Goal: Find contact information: Find contact information

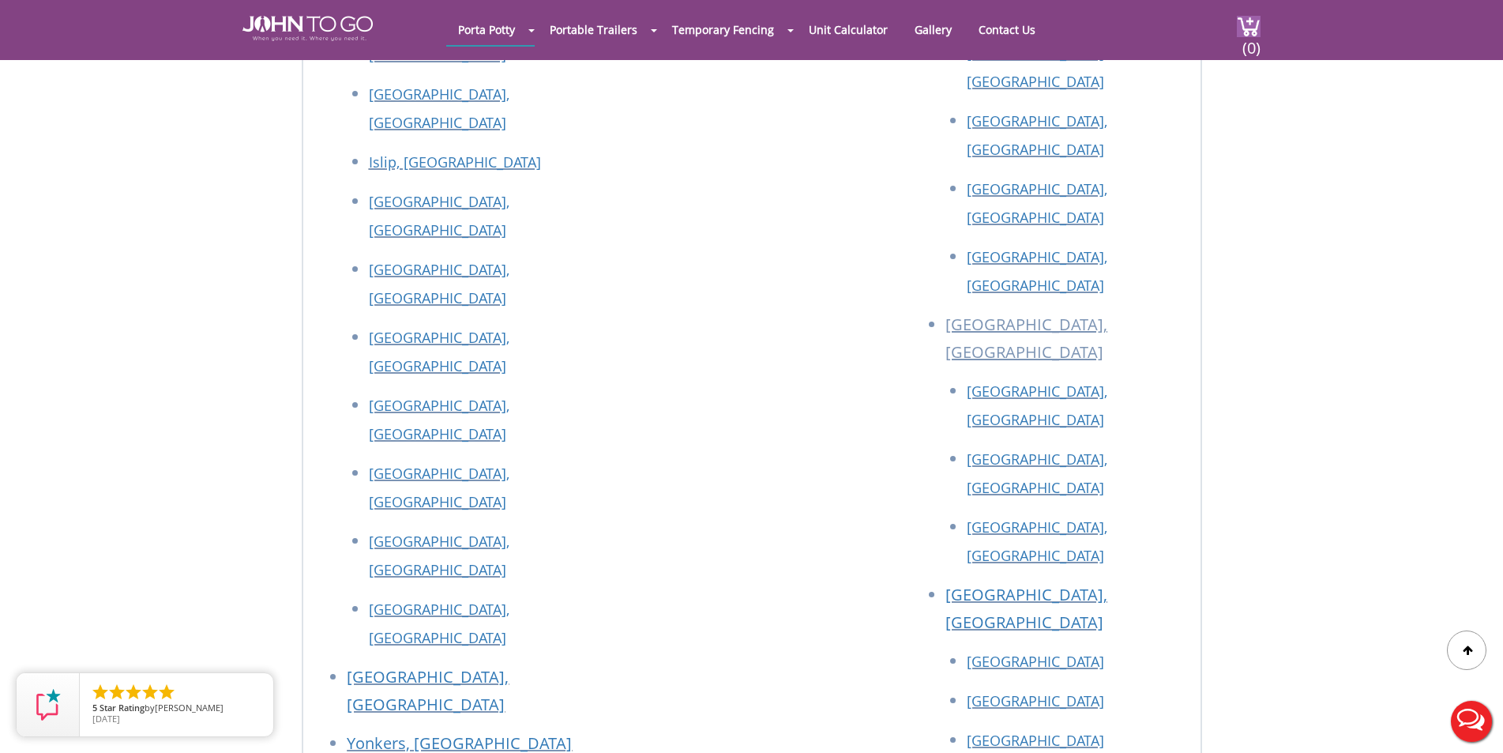
scroll to position [3021, 0]
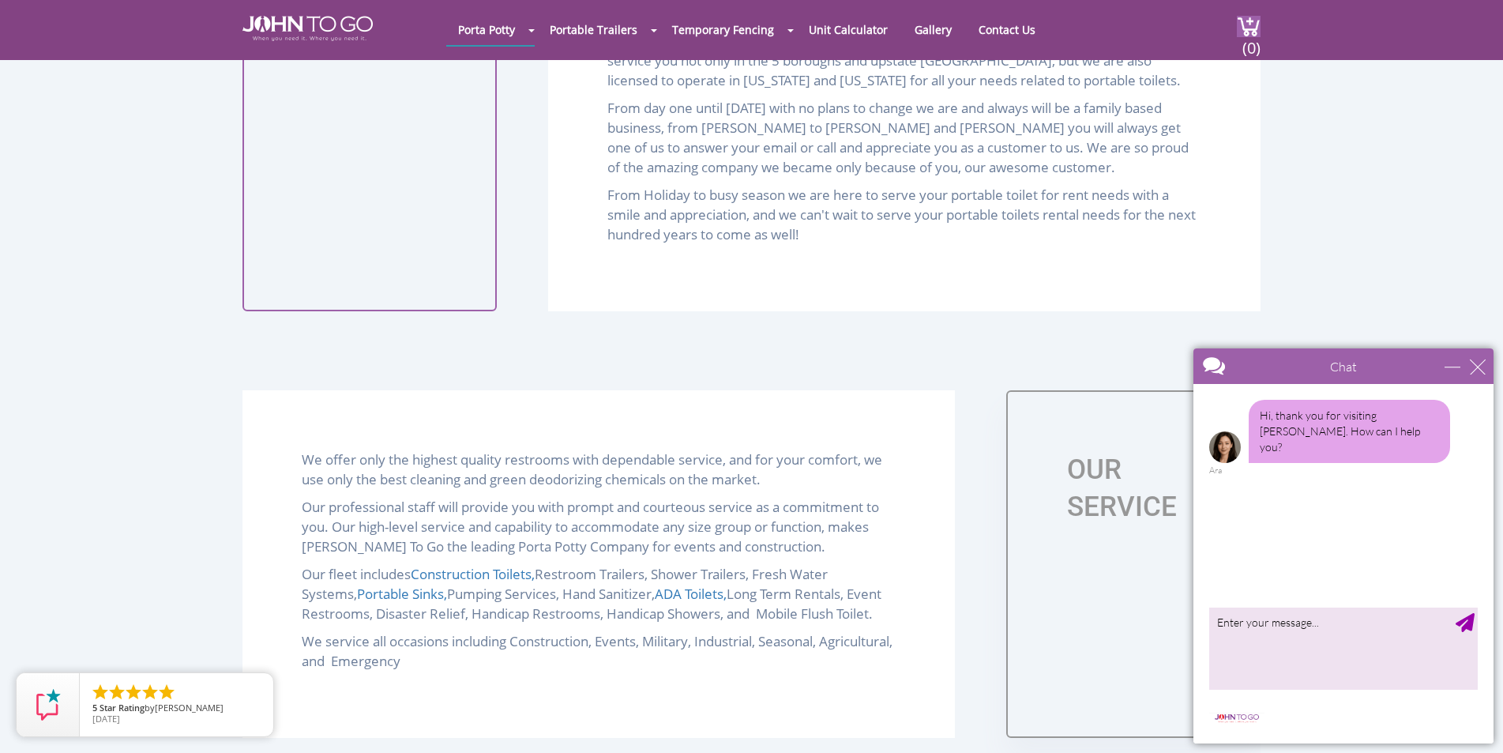
scroll to position [1264, 0]
click at [1479, 365] on div "close" at bounding box center [1478, 367] width 16 height 16
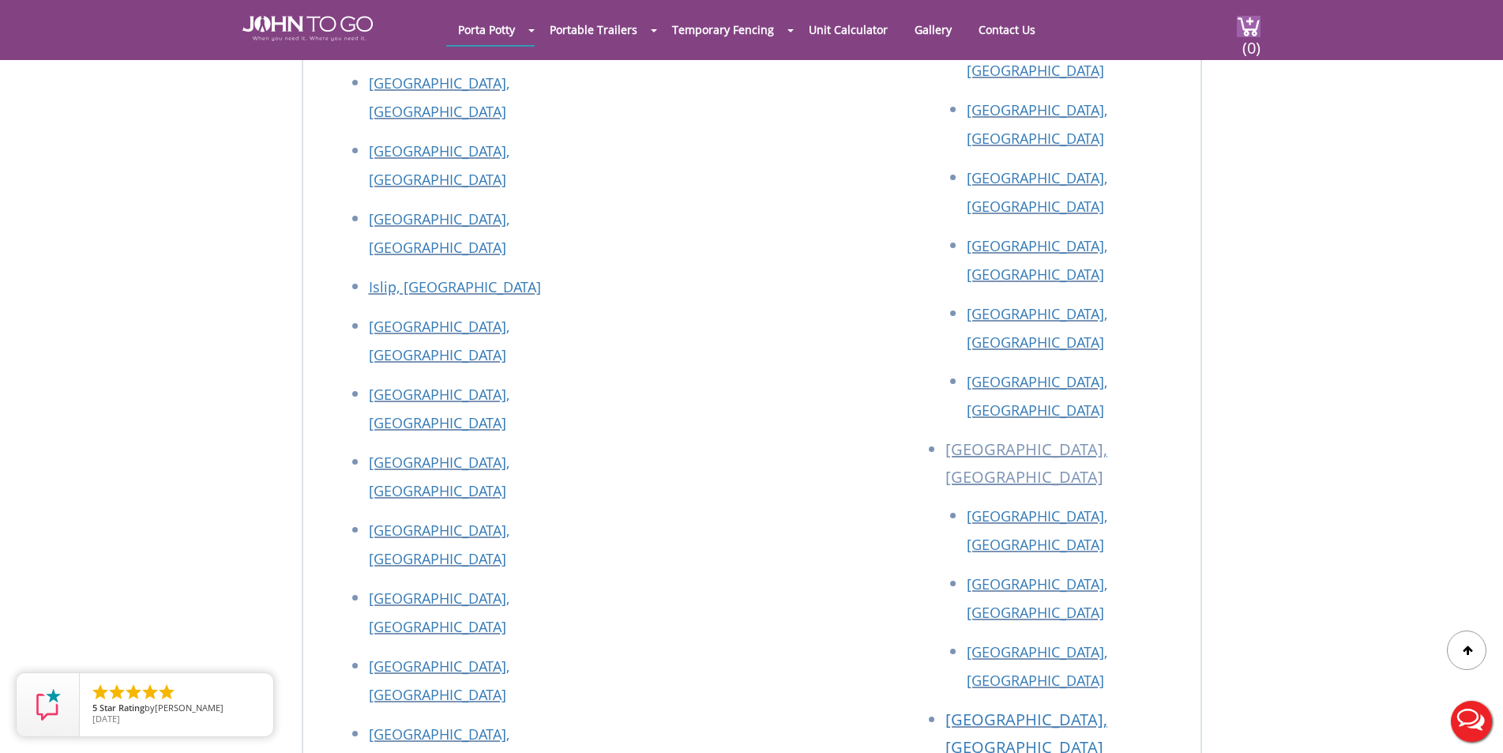
scroll to position [3937, 0]
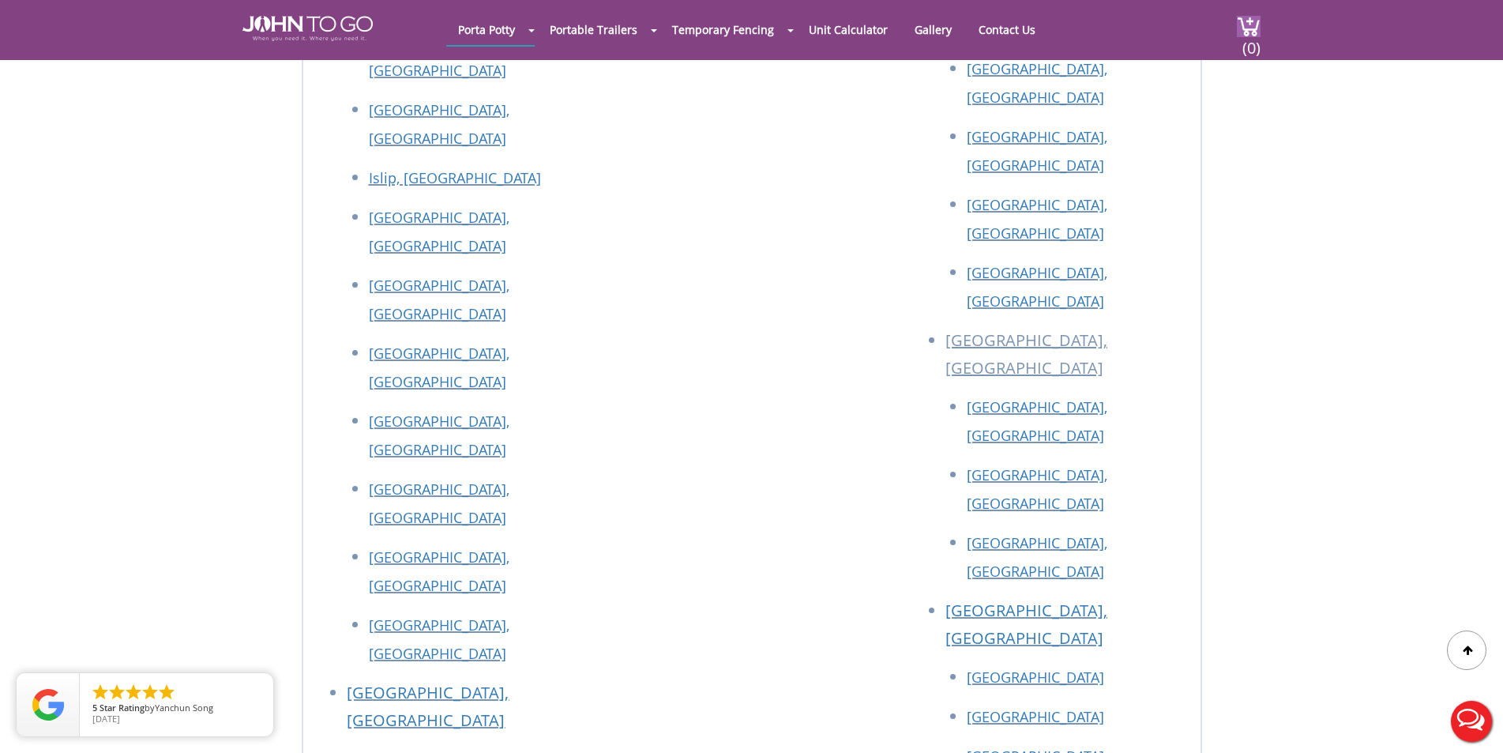
drag, startPoint x: 465, startPoint y: 235, endPoint x: 360, endPoint y: 233, distance: 105.1
